Goal: Complete application form

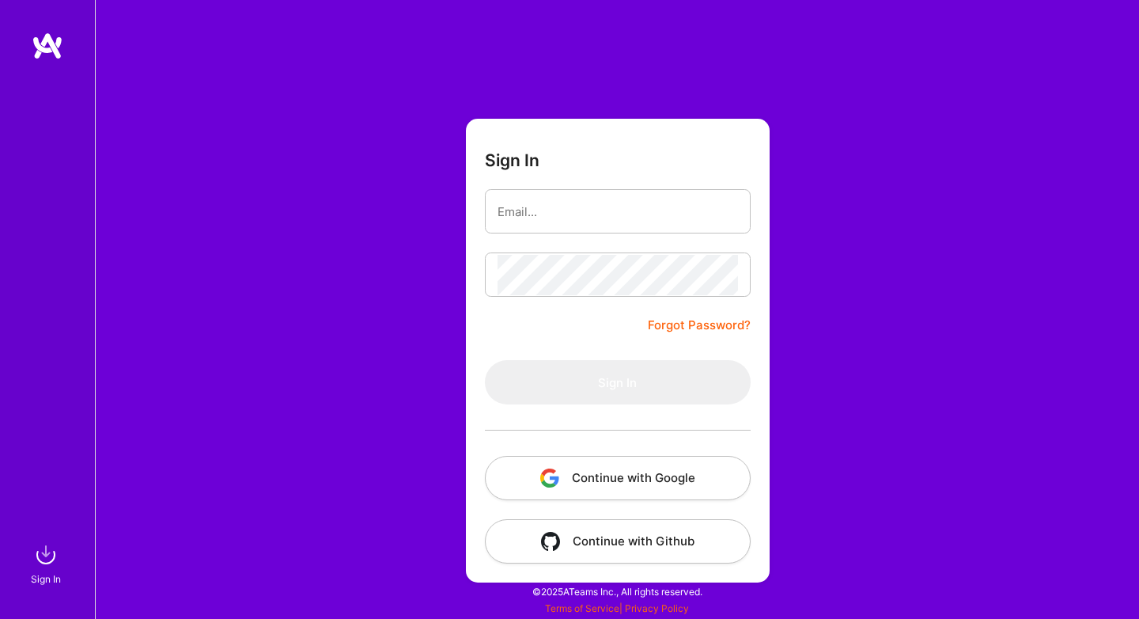
click at [999, 372] on div "Sign In Forgot Password? Sign In Continue with Google Continue with Github" at bounding box center [617, 309] width 1044 height 619
click at [601, 210] on input "email" at bounding box center [618, 211] width 240 height 40
type input "[EMAIL_ADDRESS][DOMAIN_NAME]"
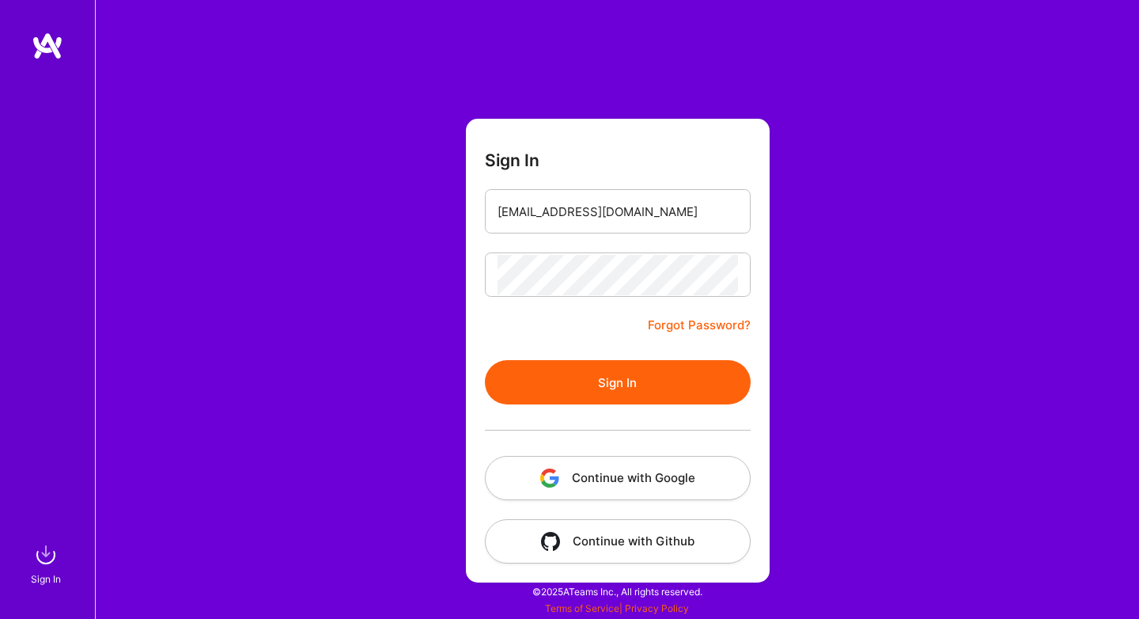
click at [607, 409] on div at bounding box center [618, 429] width 266 height 51
click at [619, 395] on button "Sign In" at bounding box center [618, 382] width 266 height 44
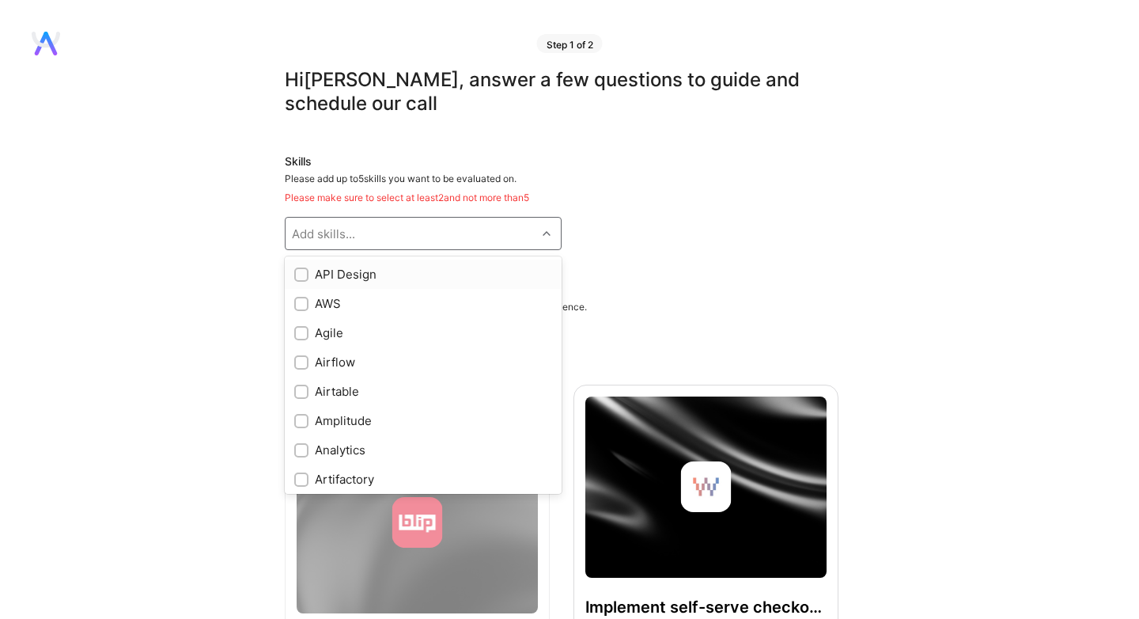
click at [452, 245] on div "Add skills..." at bounding box center [411, 234] width 251 height 32
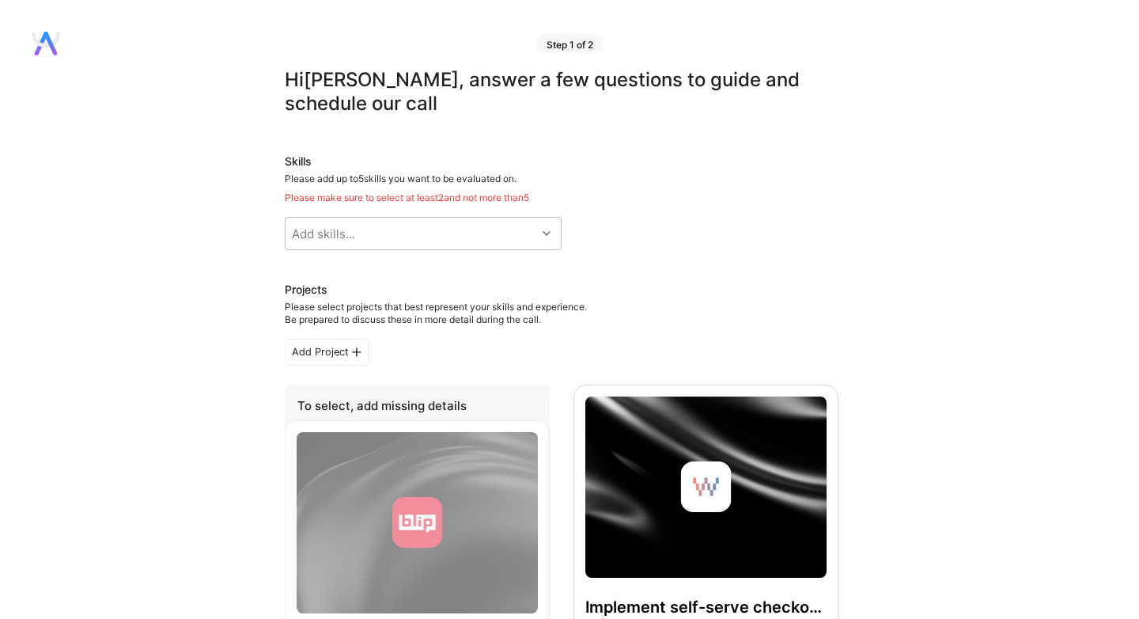
scroll to position [4, 0]
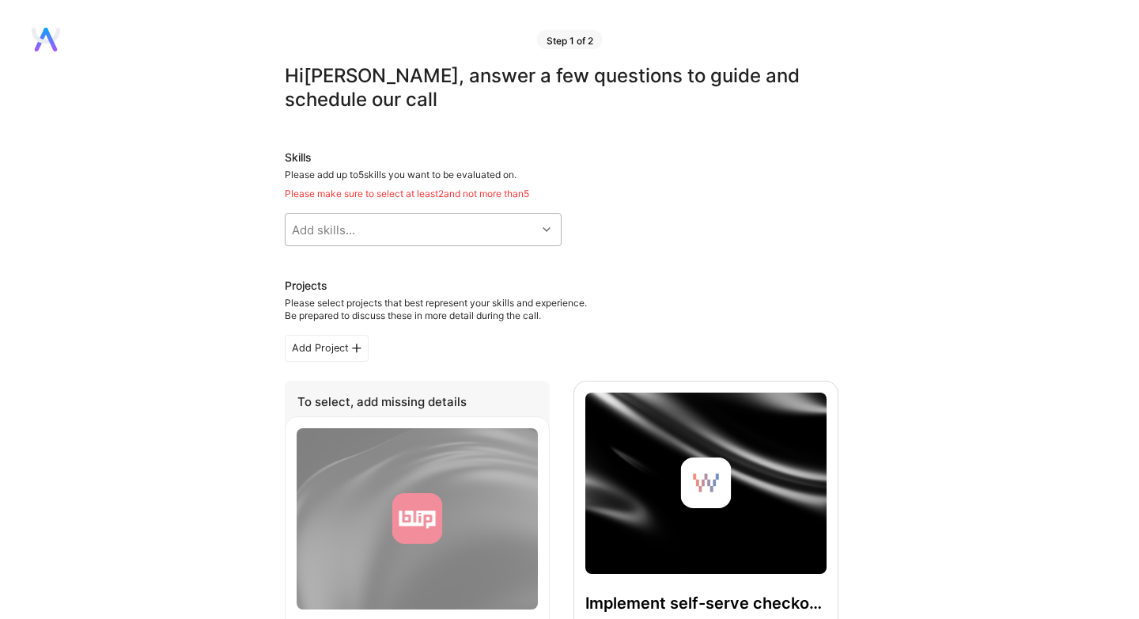
click at [437, 237] on div "Add skills..." at bounding box center [411, 230] width 251 height 32
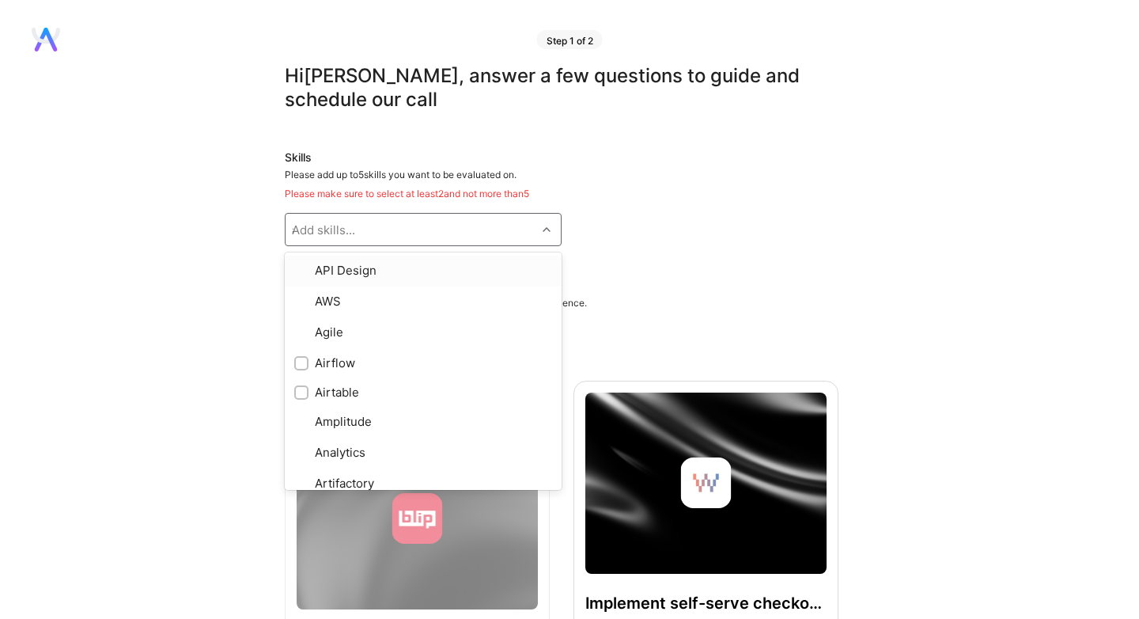
type input "ai"
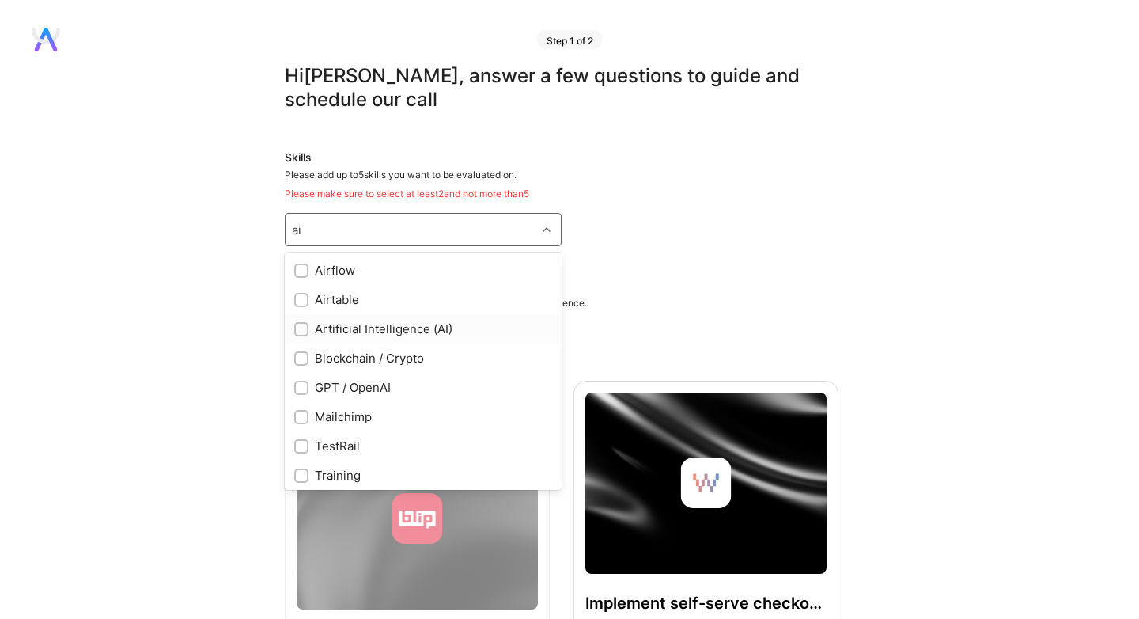
click at [378, 332] on div "Artificial Intelligence (AI)" at bounding box center [423, 328] width 258 height 17
checkbox input "true"
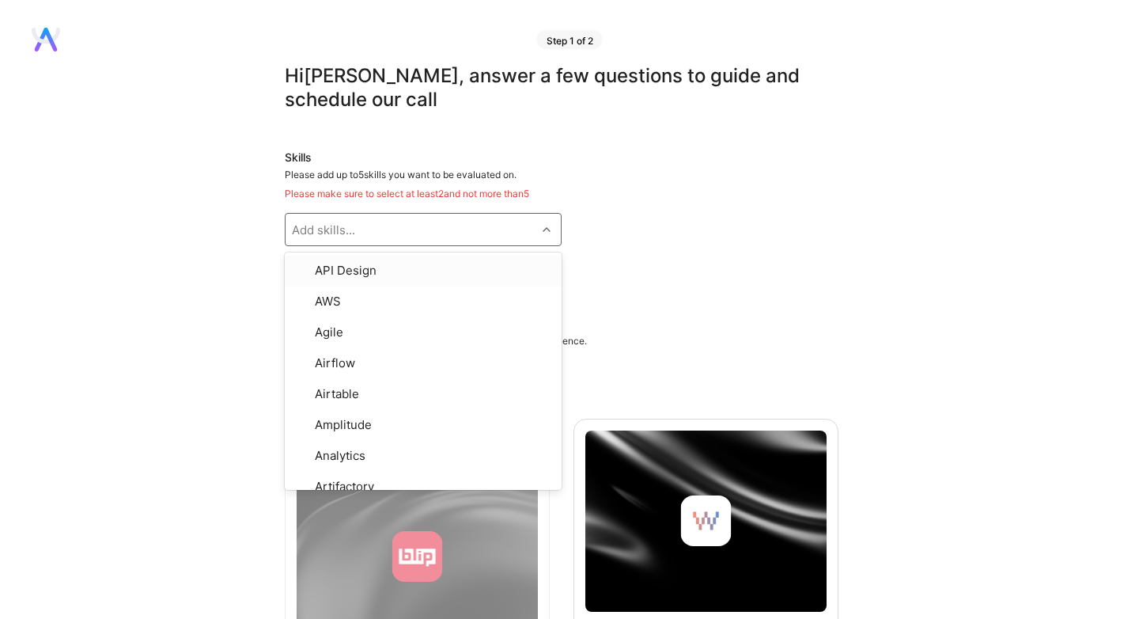
click at [780, 254] on div "Skills Please add up to 5 skills you want to be evaluated on. Please make sure …" at bounding box center [562, 217] width 554 height 134
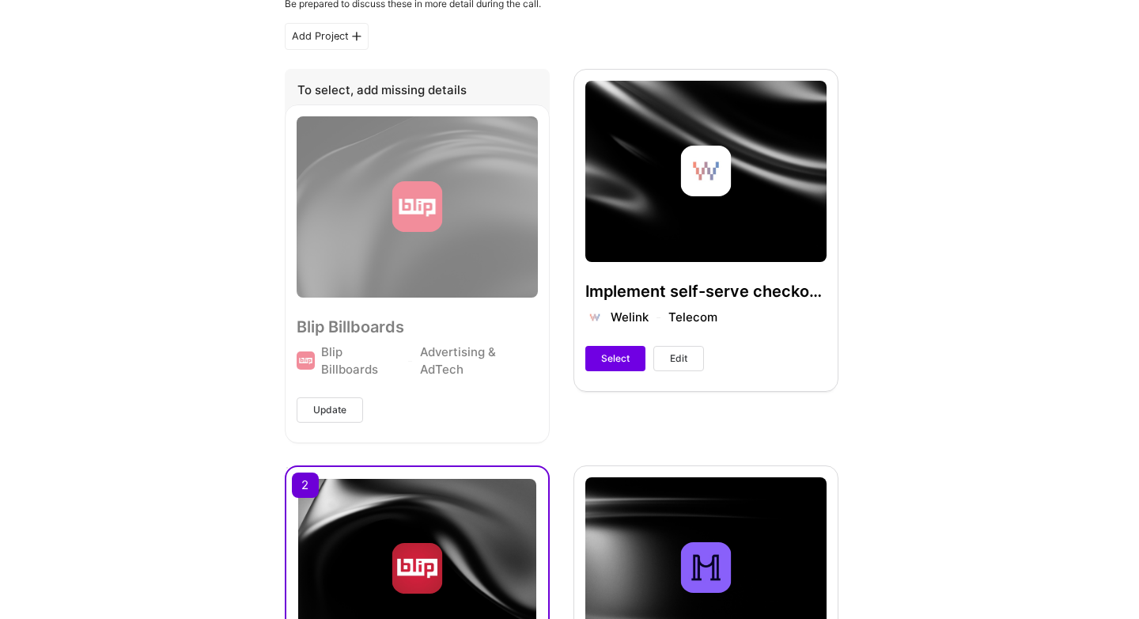
scroll to position [782, 0]
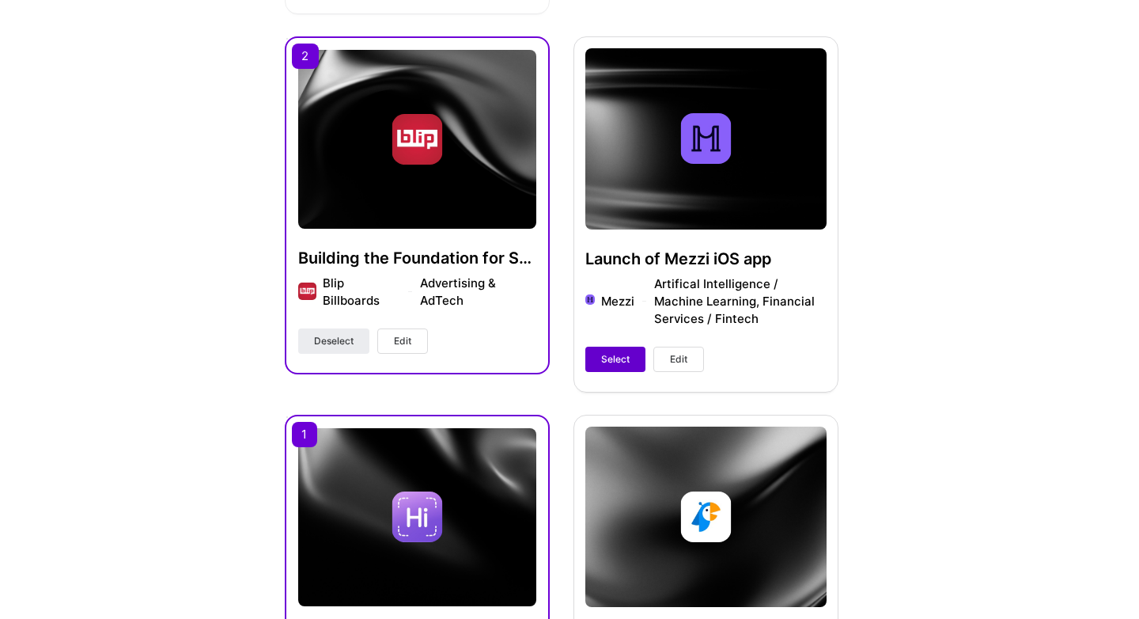
click at [623, 357] on span "Select" at bounding box center [615, 359] width 28 height 14
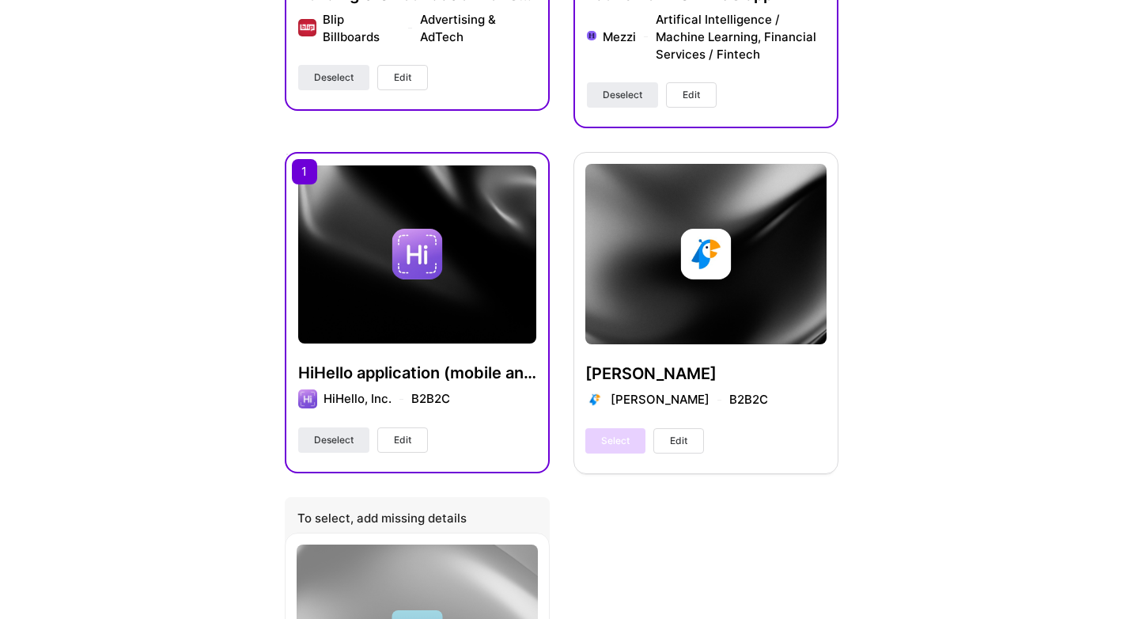
scroll to position [1072, 0]
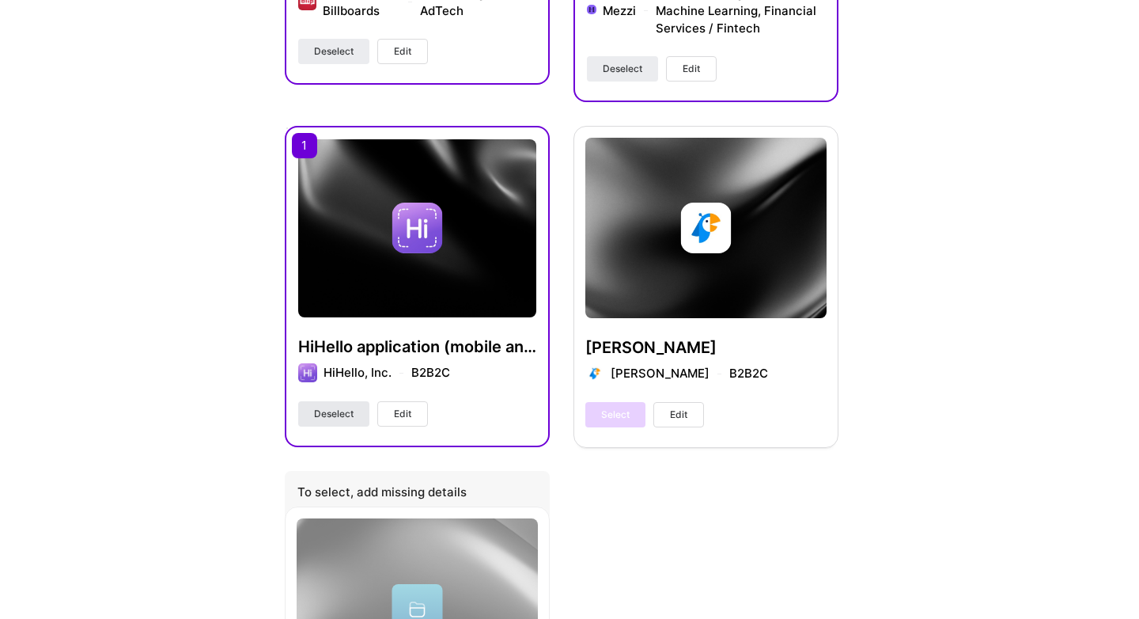
click at [331, 425] on button "Deselect" at bounding box center [333, 413] width 71 height 25
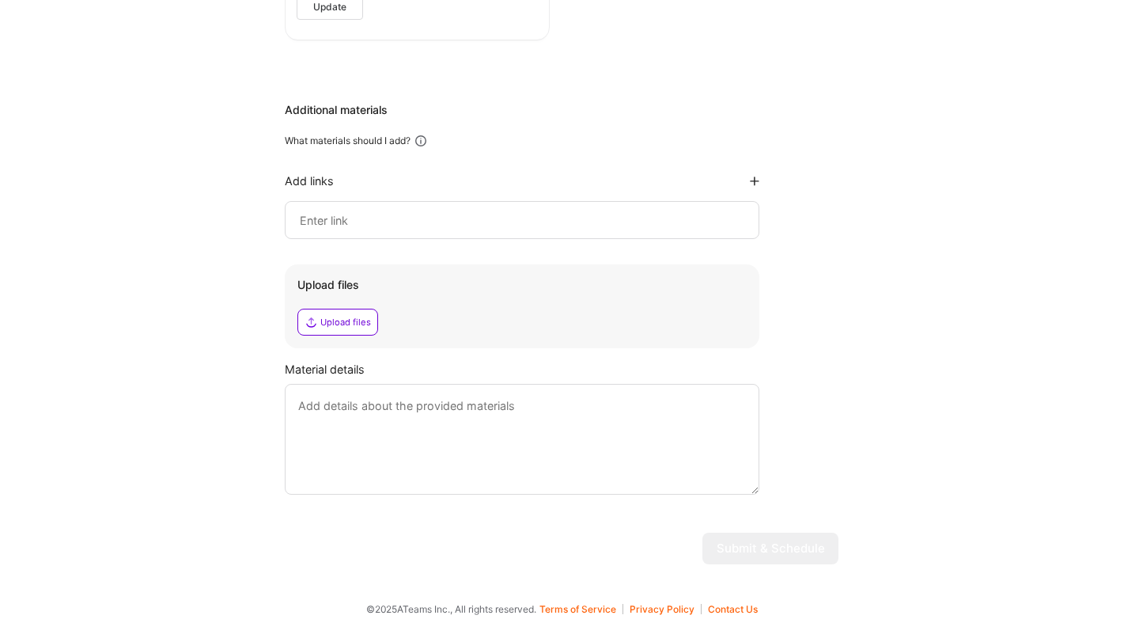
scroll to position [1868, 0]
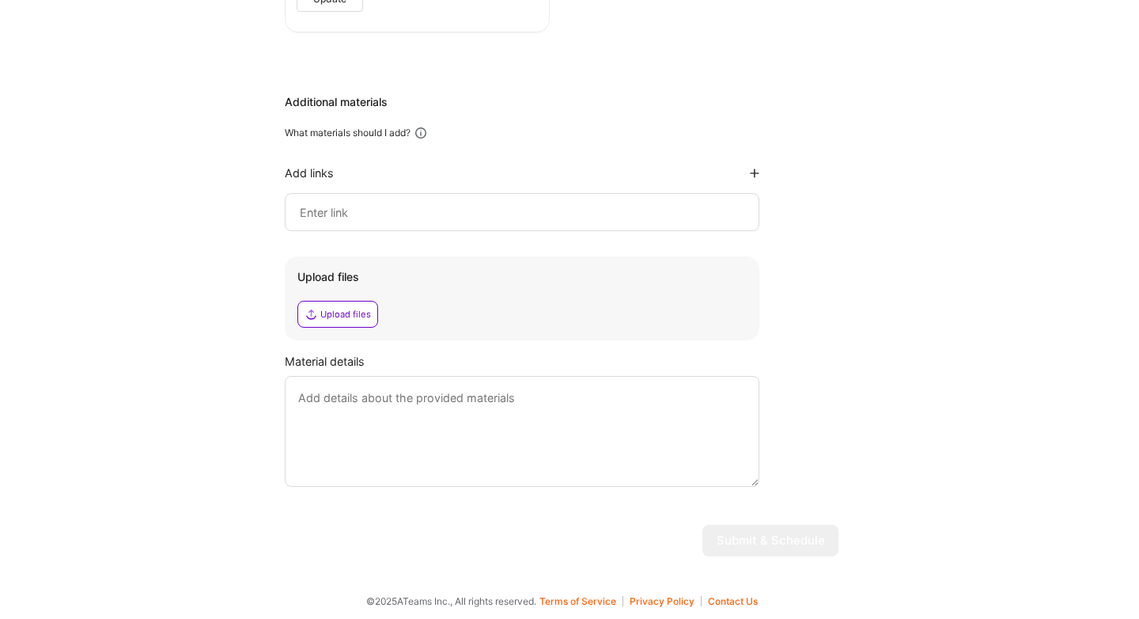
click at [449, 201] on div at bounding box center [522, 212] width 475 height 38
click at [417, 209] on input at bounding box center [522, 212] width 448 height 19
click at [357, 214] on input at bounding box center [522, 212] width 448 height 19
paste input "[URL][DOMAIN_NAME]"
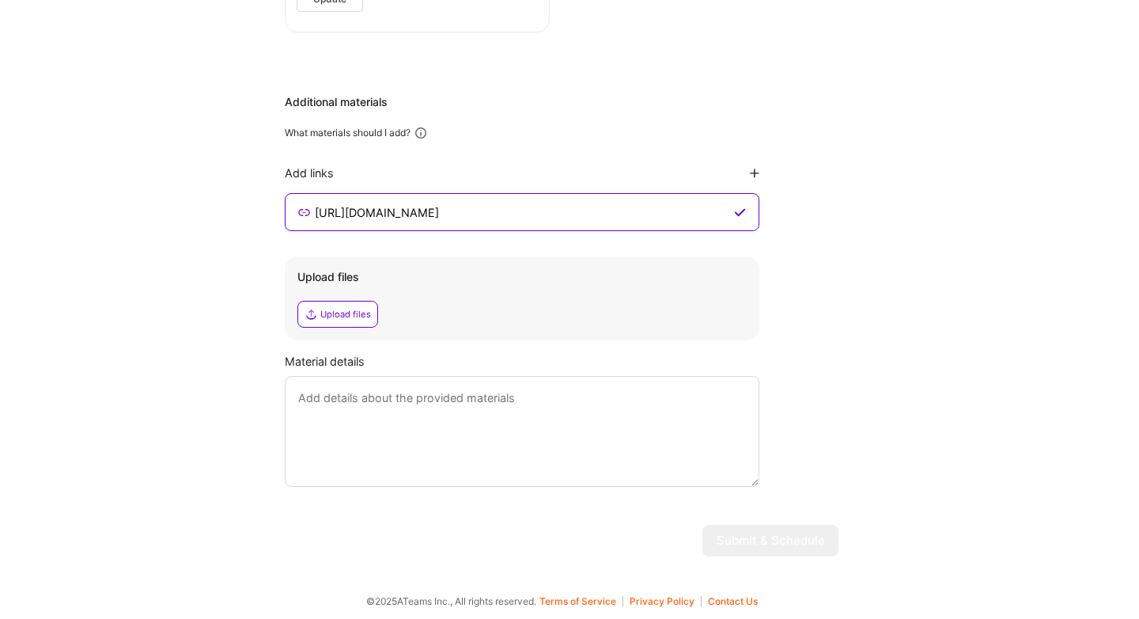
type input "[URL][DOMAIN_NAME]"
click at [757, 165] on div "Add links" at bounding box center [522, 172] width 475 height 15
click at [757, 174] on icon at bounding box center [754, 172] width 9 height 9
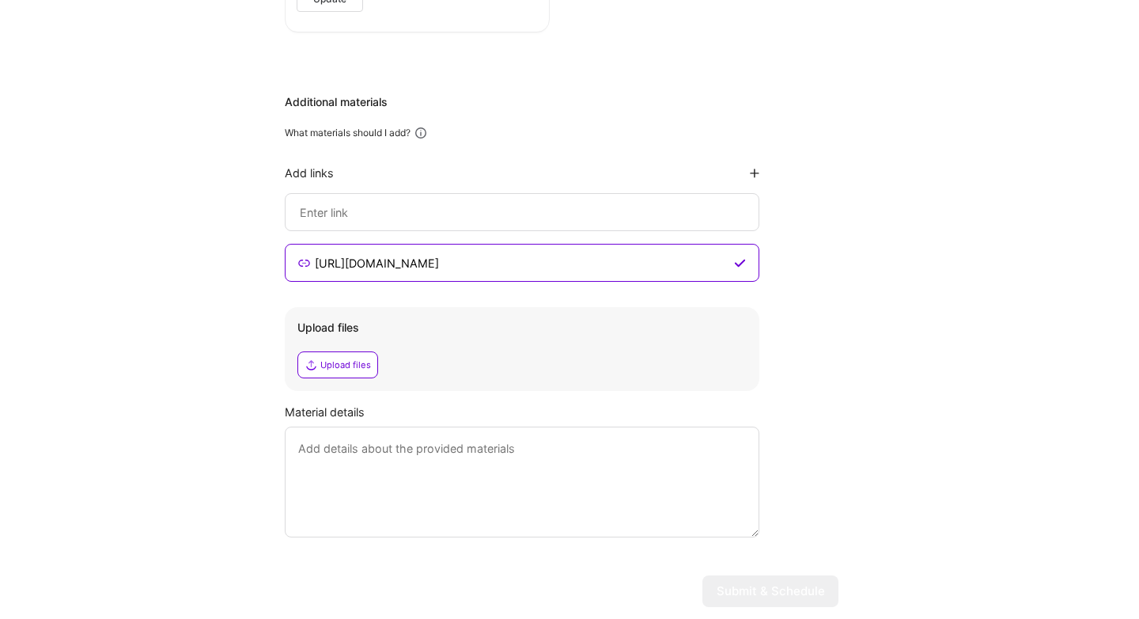
click at [410, 210] on input at bounding box center [522, 212] width 448 height 19
paste input "[URL][DOMAIN_NAME]"
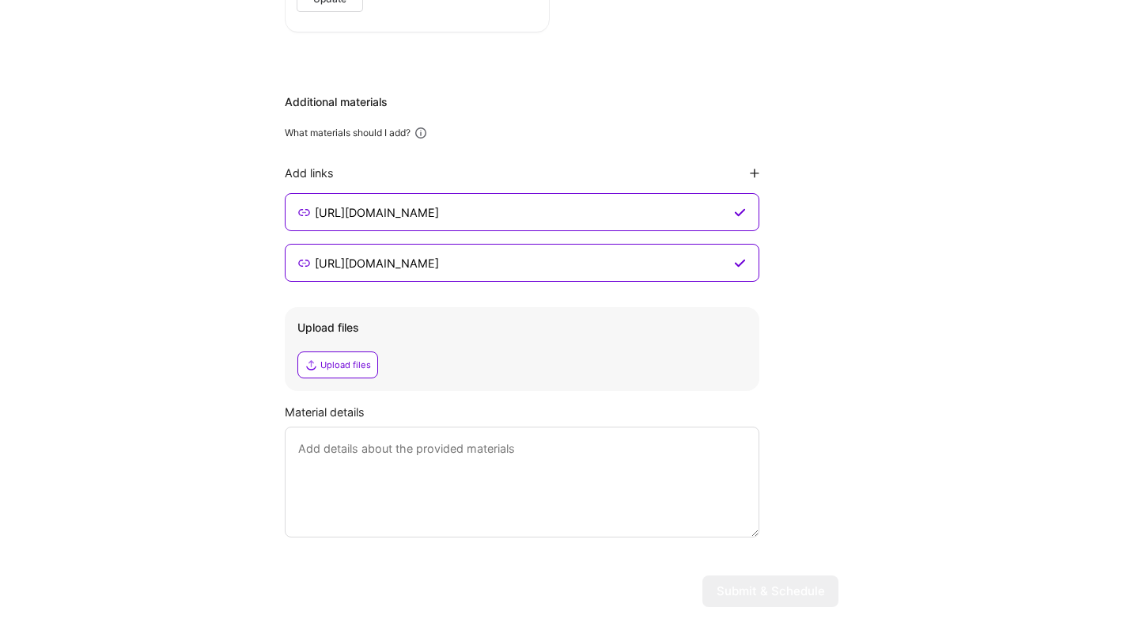
type input "[URL][DOMAIN_NAME]"
click at [359, 461] on textarea at bounding box center [522, 481] width 475 height 111
type textarea "T"
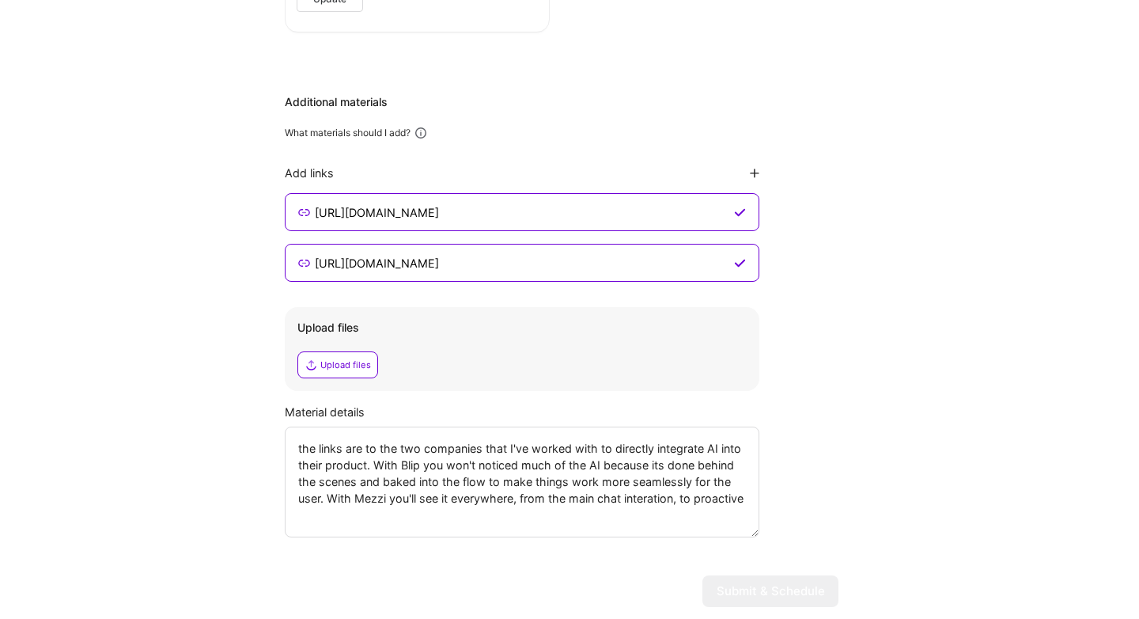
click at [661, 499] on textarea "the links are to the two companies that I've worked with to directly integrate …" at bounding box center [522, 481] width 475 height 111
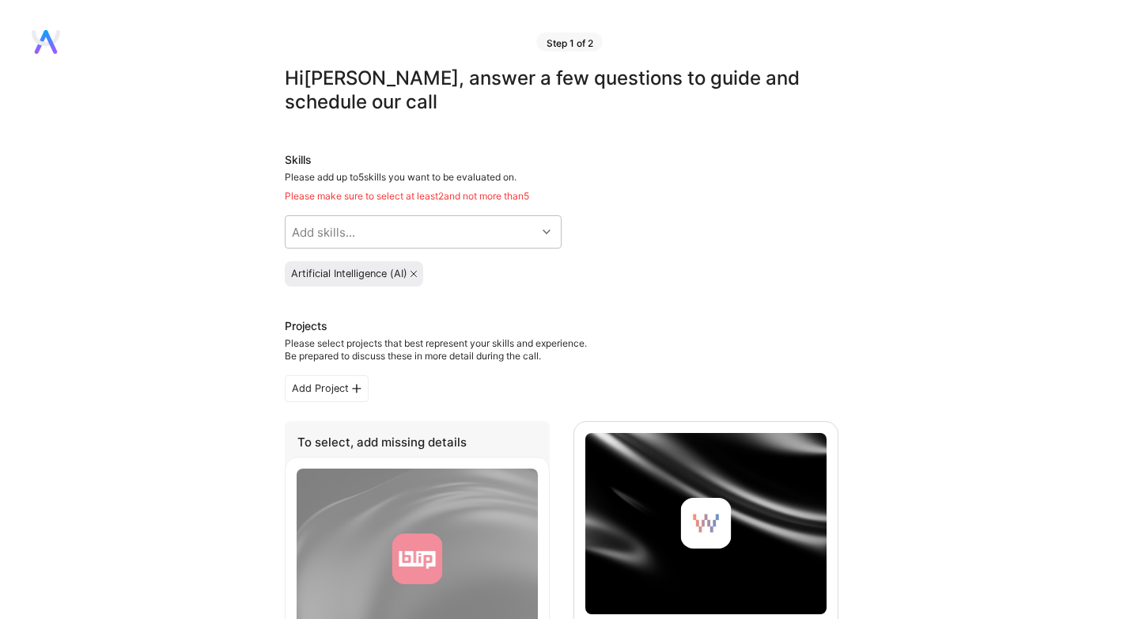
scroll to position [0, 0]
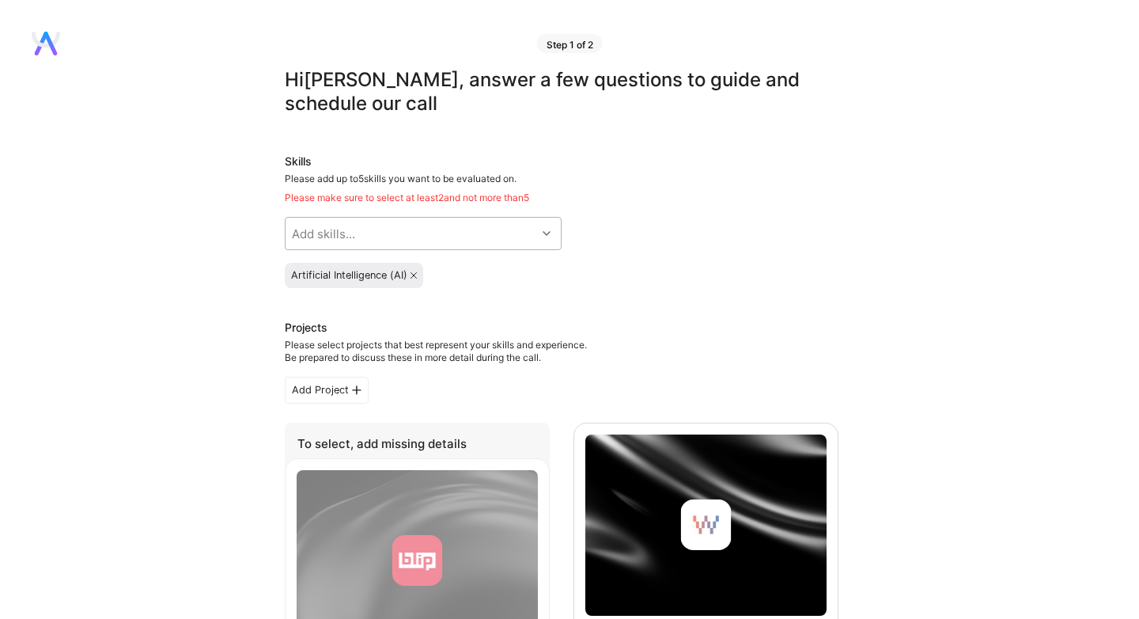
type textarea "the links are to the two companies that I've worked with to directly integrate …"
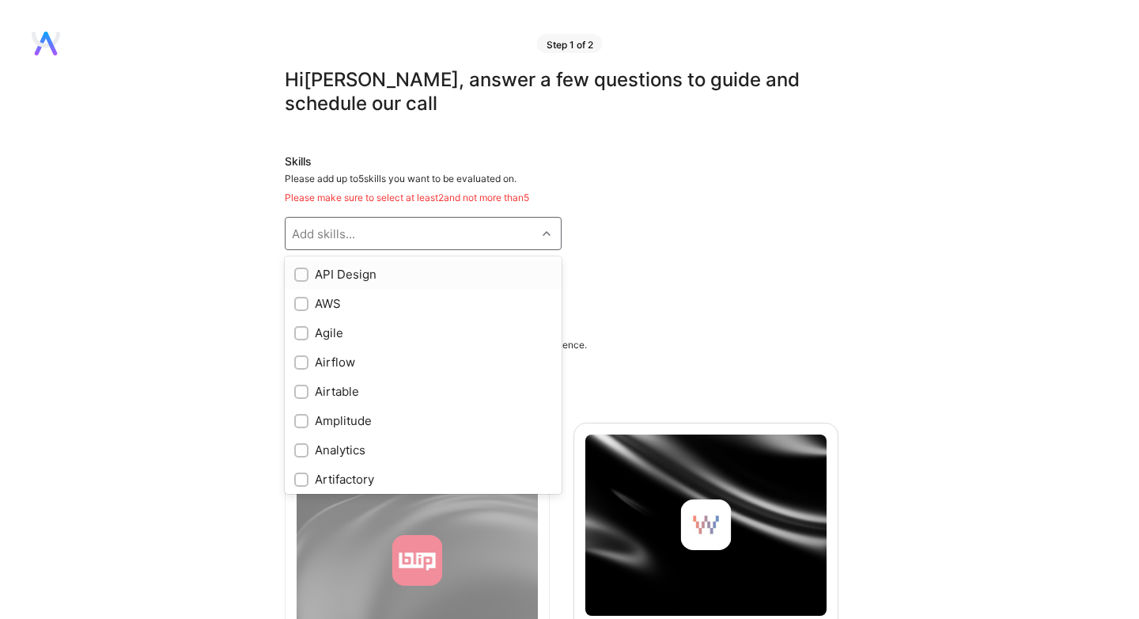
click at [490, 240] on div "Add skills..." at bounding box center [411, 234] width 251 height 32
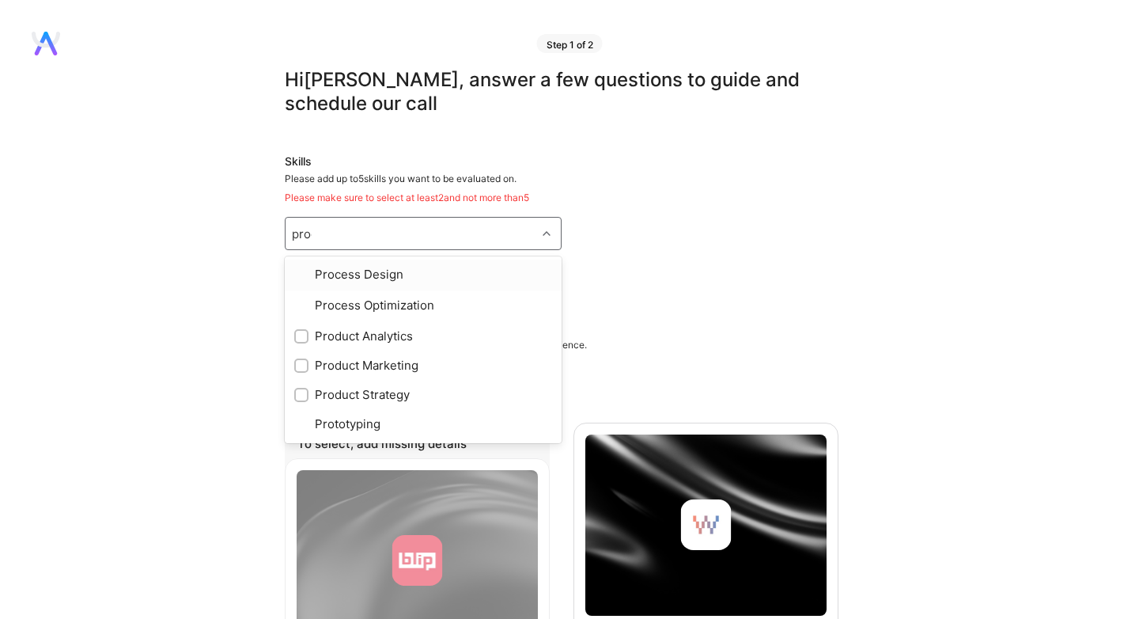
type input "produ"
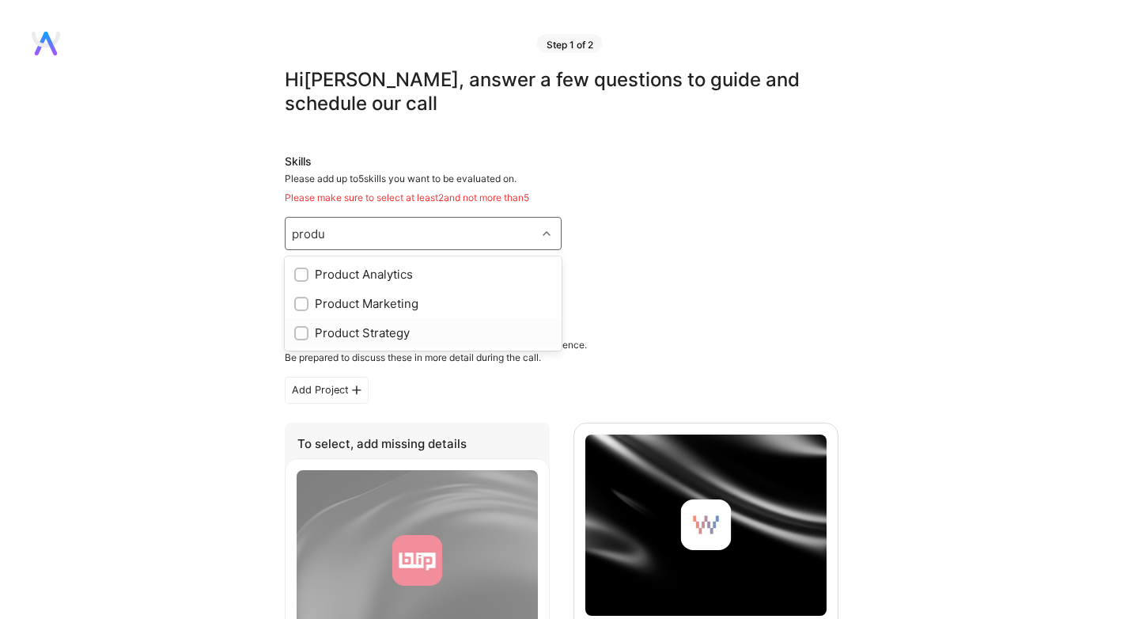
click at [334, 328] on div "Product Strategy" at bounding box center [423, 332] width 258 height 17
checkbox input "true"
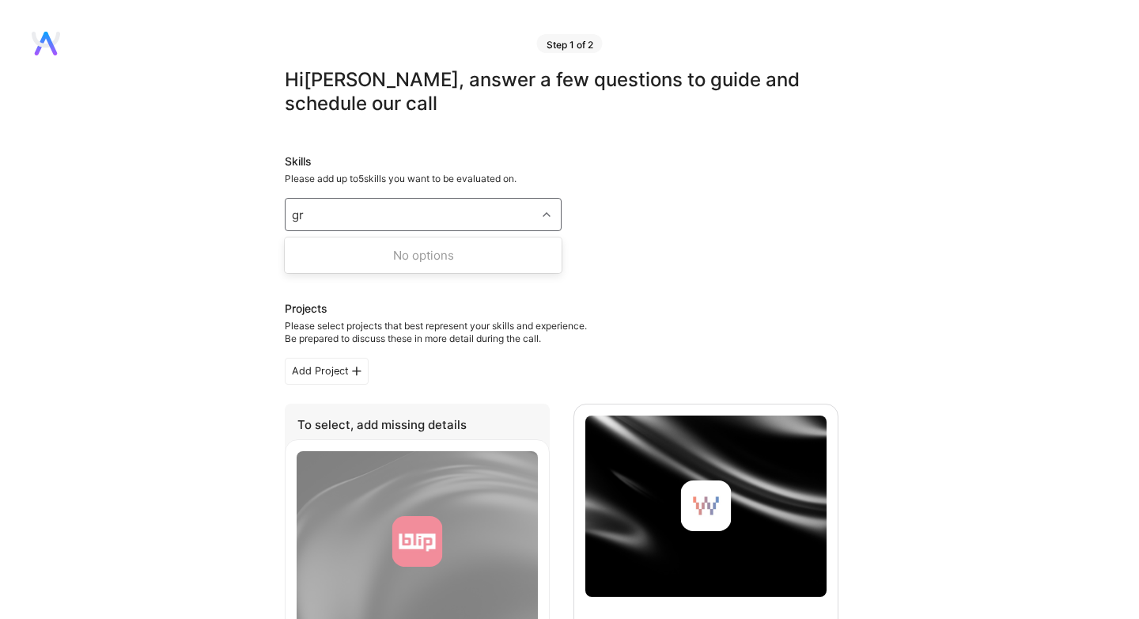
type input "g"
type input "market"
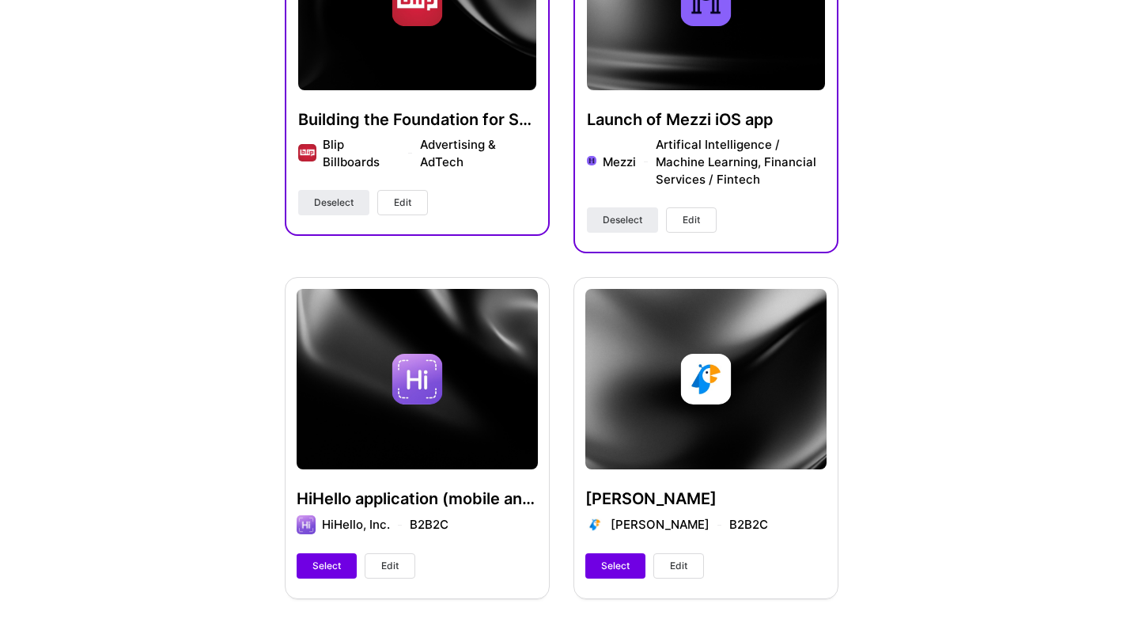
scroll to position [1902, 0]
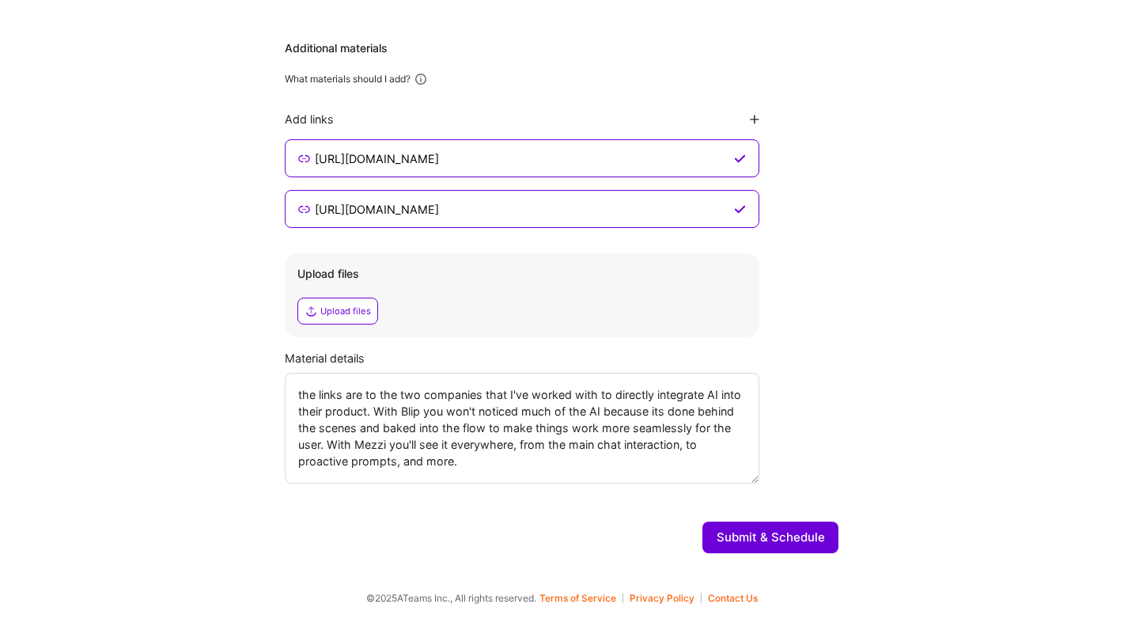
click at [801, 544] on button "Submit & Schedule" at bounding box center [770, 537] width 136 height 32
